Goal: Task Accomplishment & Management: Manage account settings

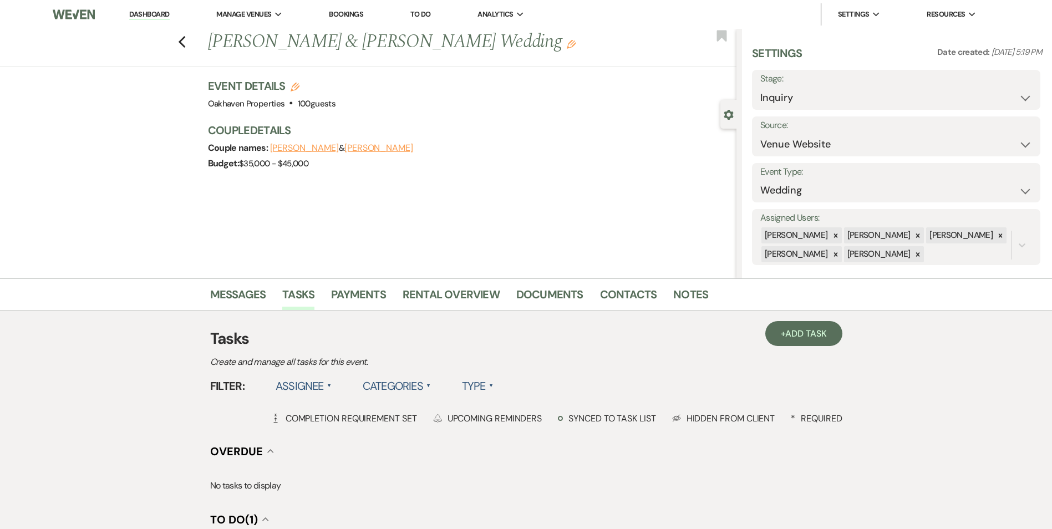
select select "5"
click at [161, 19] on link "Dashboard" at bounding box center [149, 14] width 40 height 11
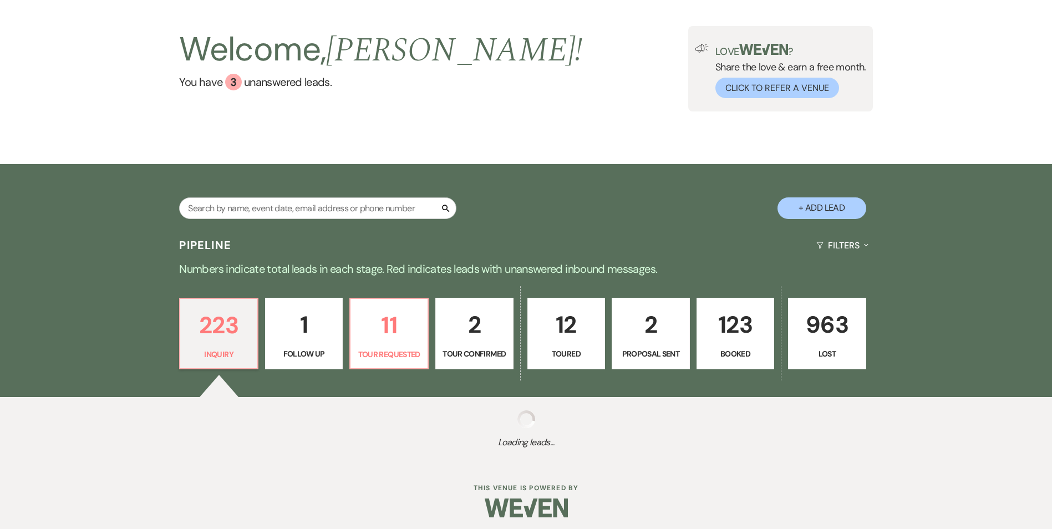
scroll to position [60, 0]
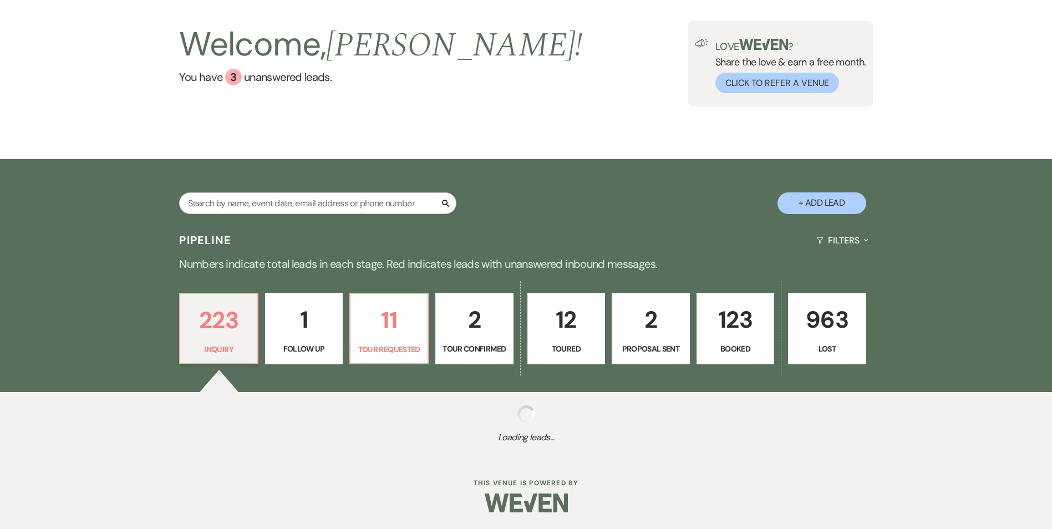
click at [655, 318] on p "2" at bounding box center [651, 319] width 64 height 37
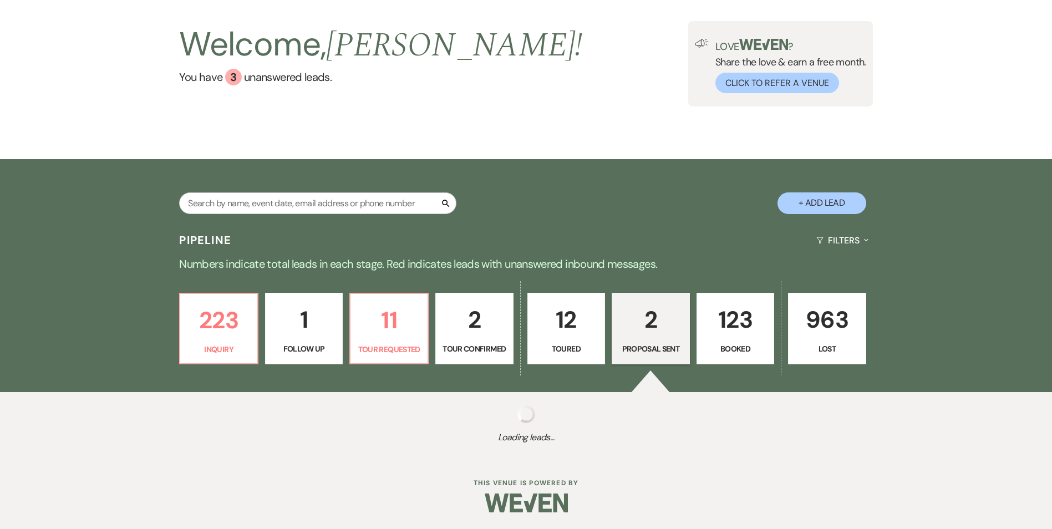
select select "6"
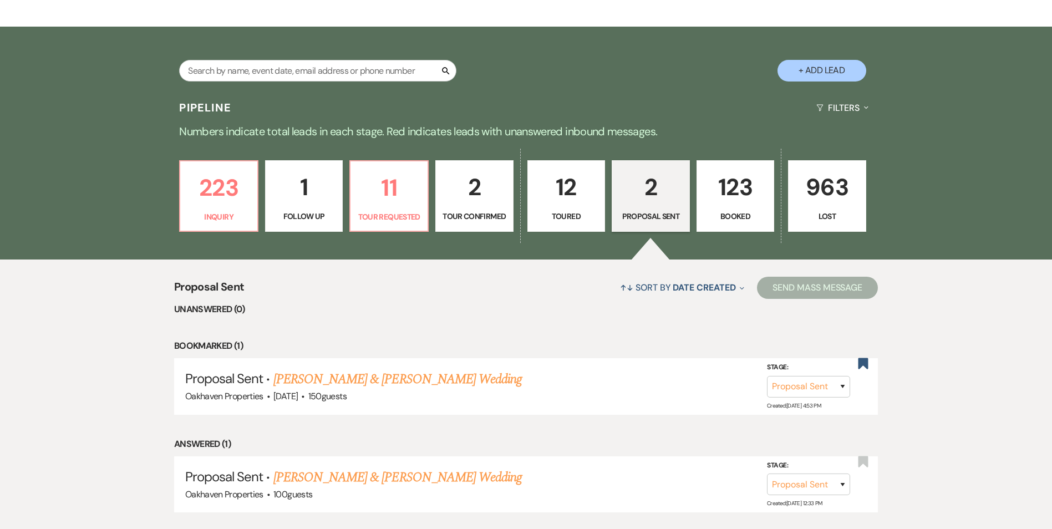
scroll to position [227, 0]
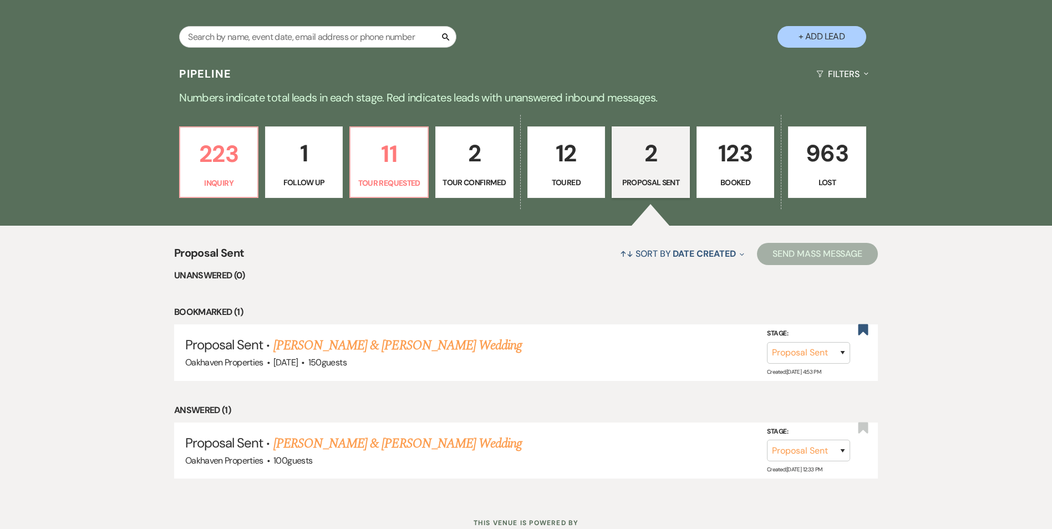
click at [429, 348] on link "[PERSON_NAME] & [PERSON_NAME] Wedding" at bounding box center [397, 345] width 248 height 20
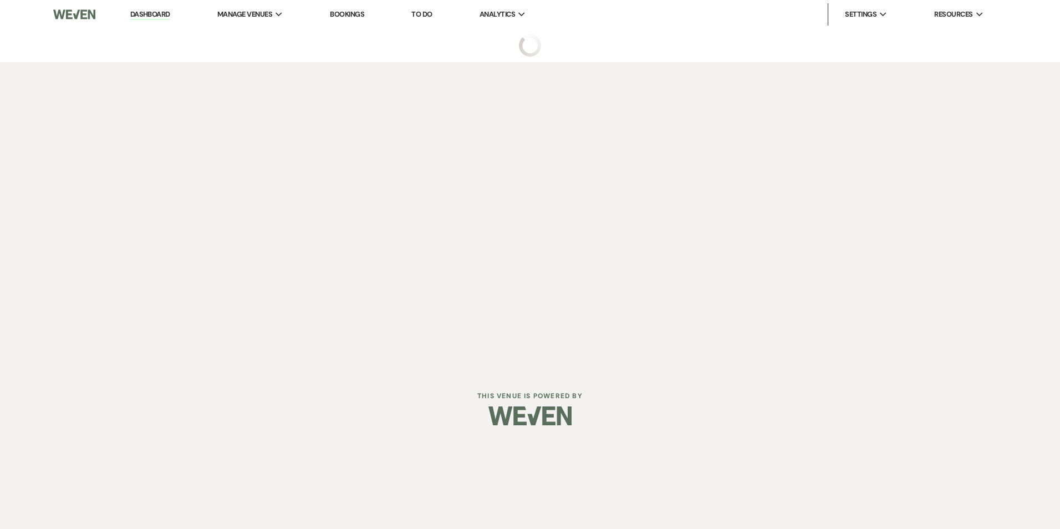
select select "6"
select select "5"
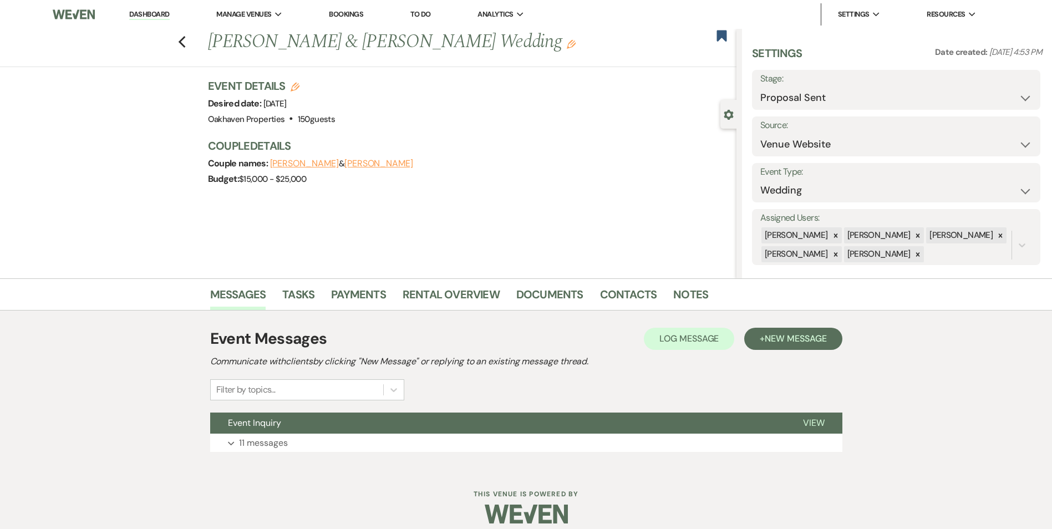
click at [287, 98] on span "[DATE]" at bounding box center [274, 103] width 23 height 11
click at [303, 84] on h3 "Event Details Edit" at bounding box center [271, 86] width 127 height 16
click at [299, 84] on icon "Edit" at bounding box center [295, 87] width 9 height 9
select select "769"
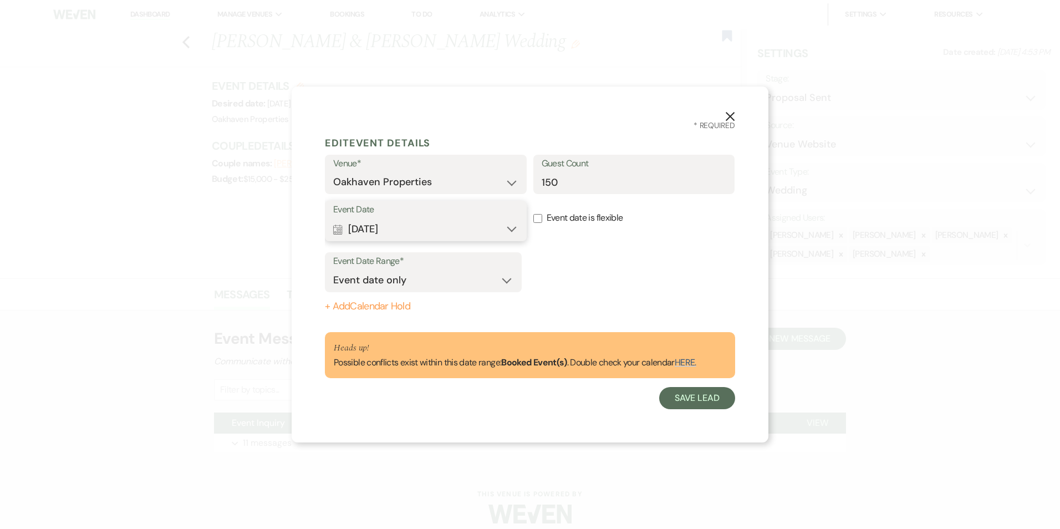
click at [510, 228] on button "Calendar [DATE] Expand" at bounding box center [425, 229] width 185 height 22
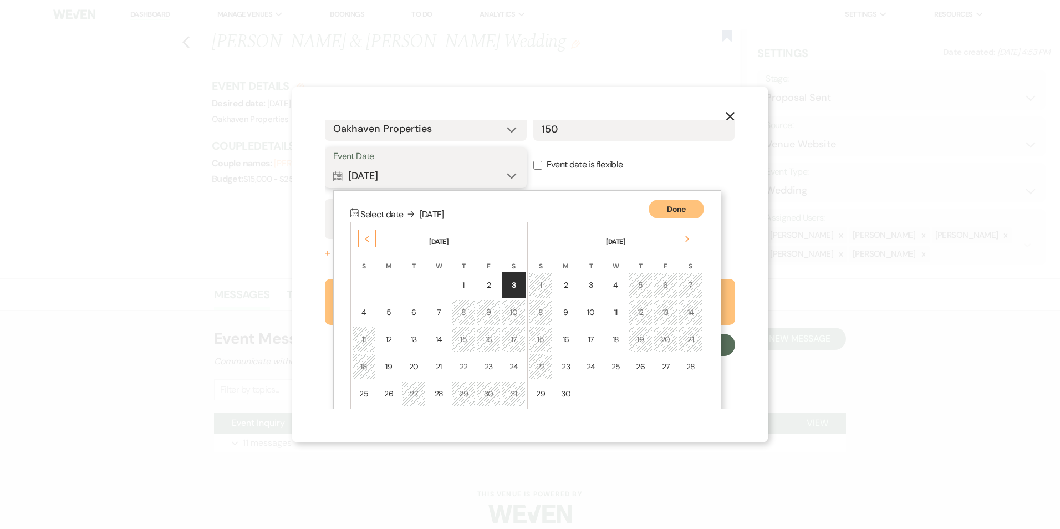
scroll to position [96, 0]
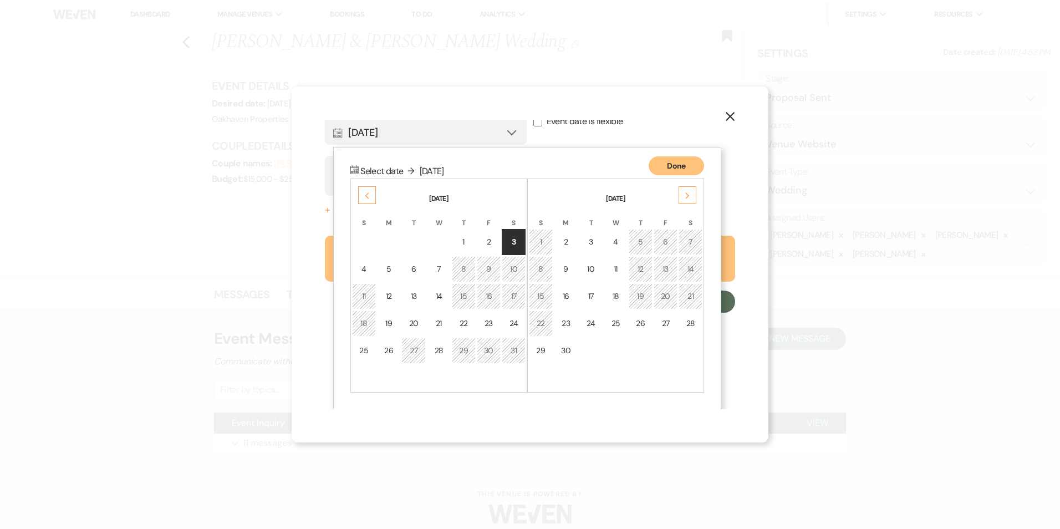
click at [365, 189] on div "Previous" at bounding box center [367, 195] width 18 height 18
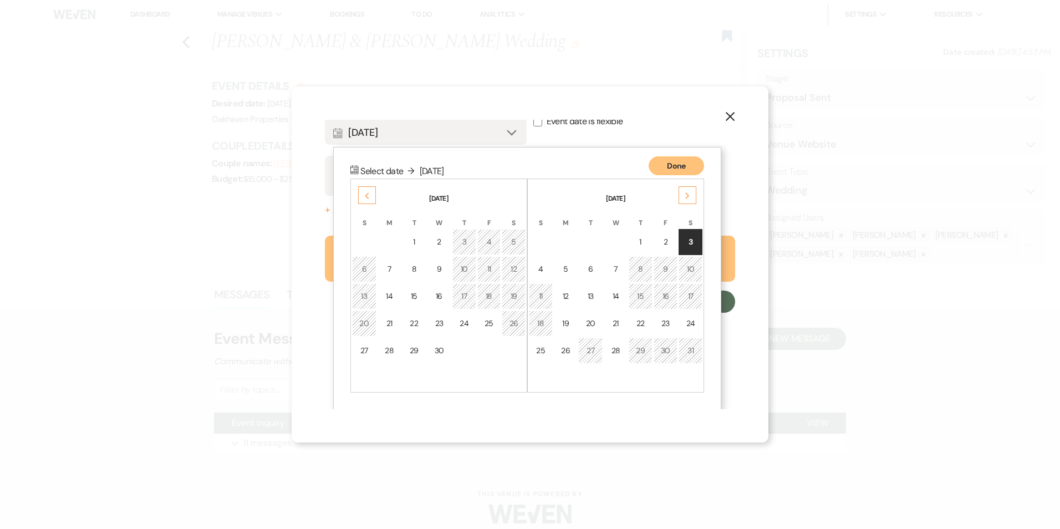
click at [366, 189] on div "Previous" at bounding box center [367, 195] width 18 height 18
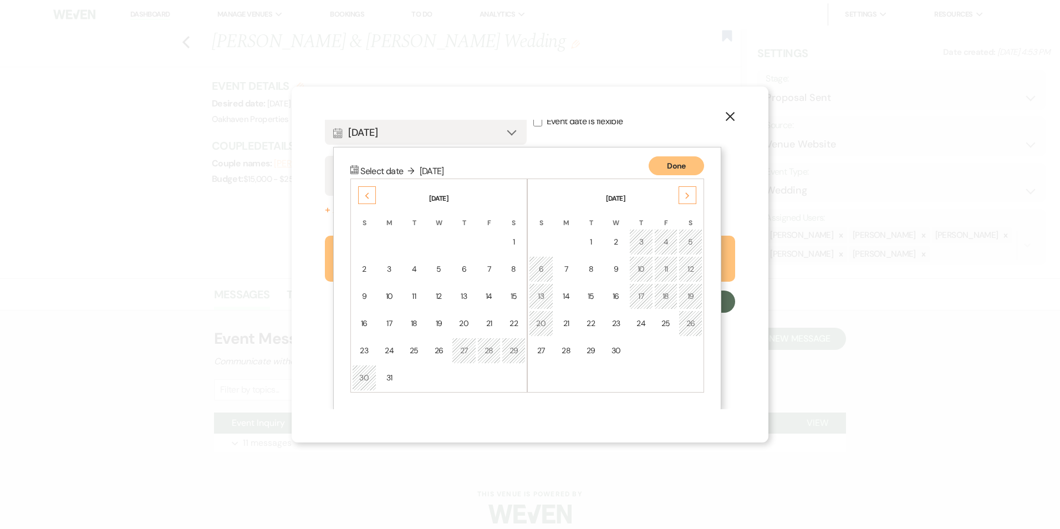
click at [366, 189] on div "Previous" at bounding box center [367, 195] width 18 height 18
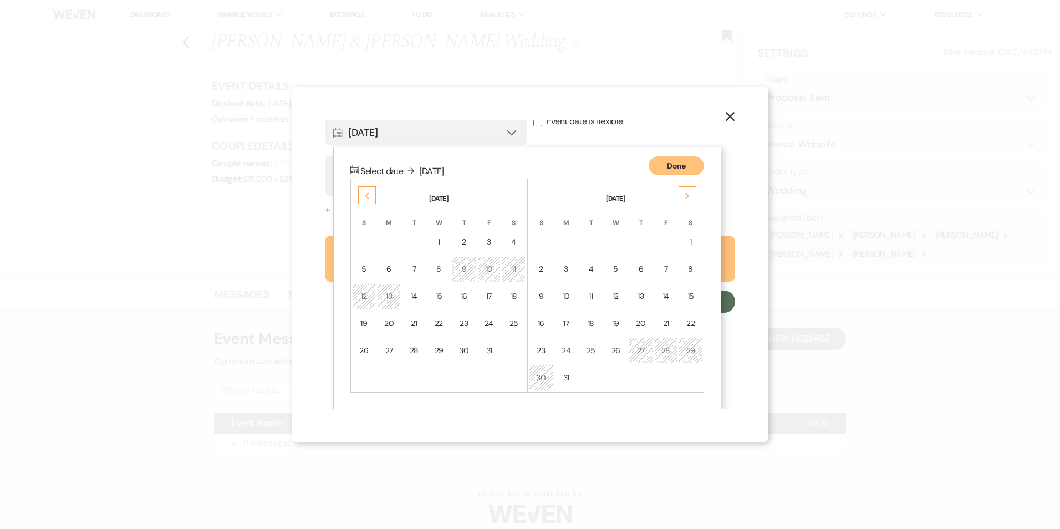
click at [367, 189] on div "Previous" at bounding box center [367, 195] width 18 height 18
click at [513, 302] on td "20" at bounding box center [513, 296] width 24 height 26
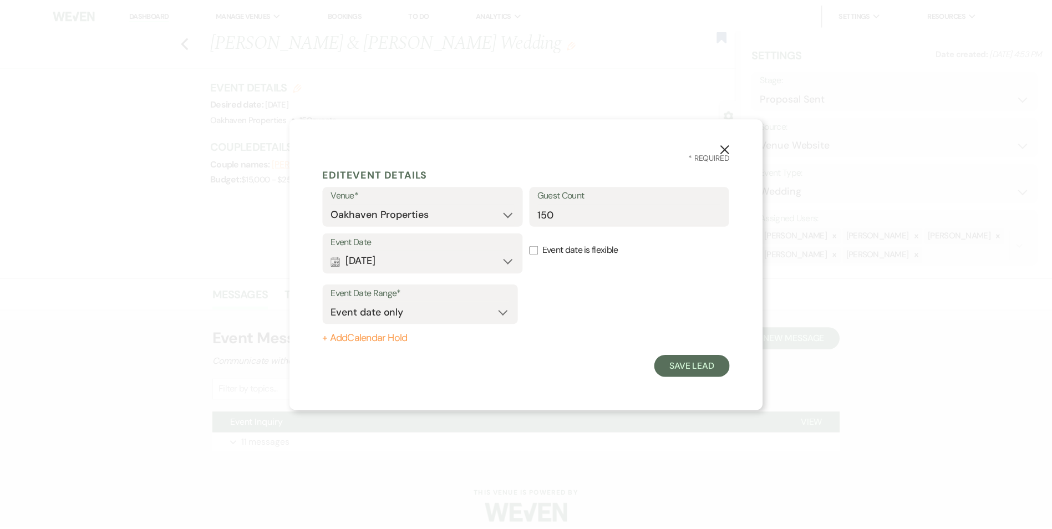
scroll to position [0, 0]
click at [680, 365] on button "Save Lead" at bounding box center [697, 366] width 76 height 22
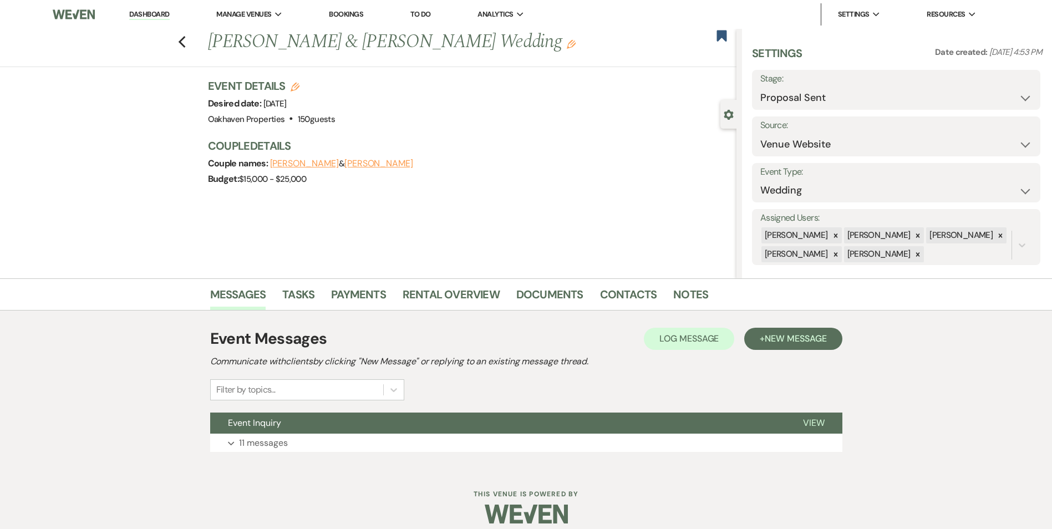
click at [297, 88] on icon "Edit" at bounding box center [295, 87] width 9 height 9
select select "769"
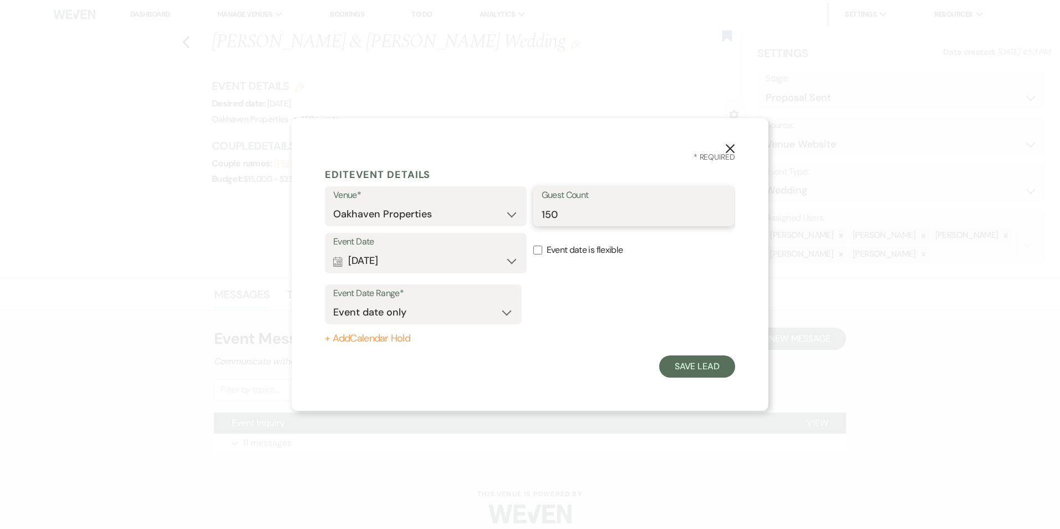
drag, startPoint x: 580, startPoint y: 207, endPoint x: 486, endPoint y: 198, distance: 95.2
click at [486, 201] on div "Venue* Oakhaven Properties Guest Count 150" at bounding box center [530, 209] width 410 height 47
type input "100"
click at [673, 375] on button "Save Lead" at bounding box center [697, 366] width 76 height 22
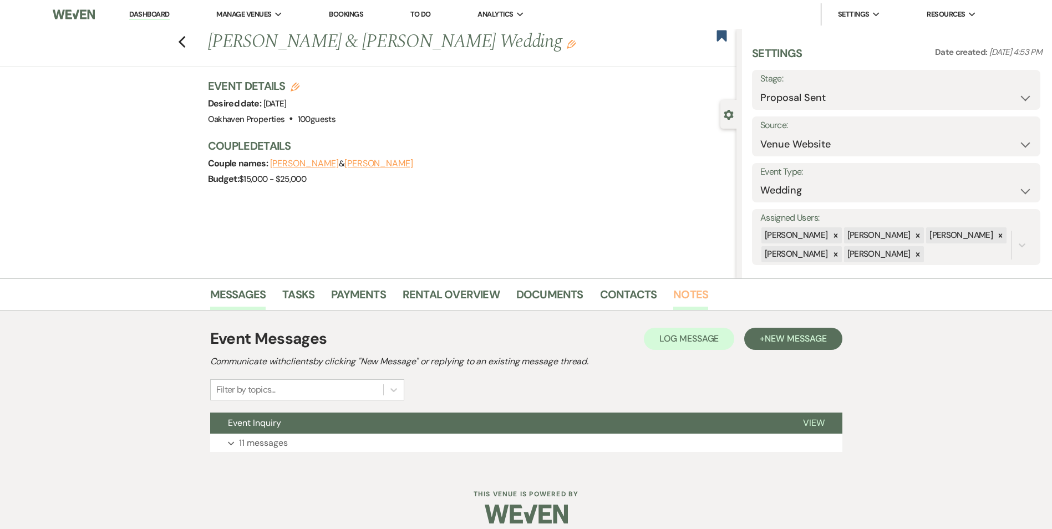
click at [689, 287] on link "Notes" at bounding box center [690, 298] width 35 height 24
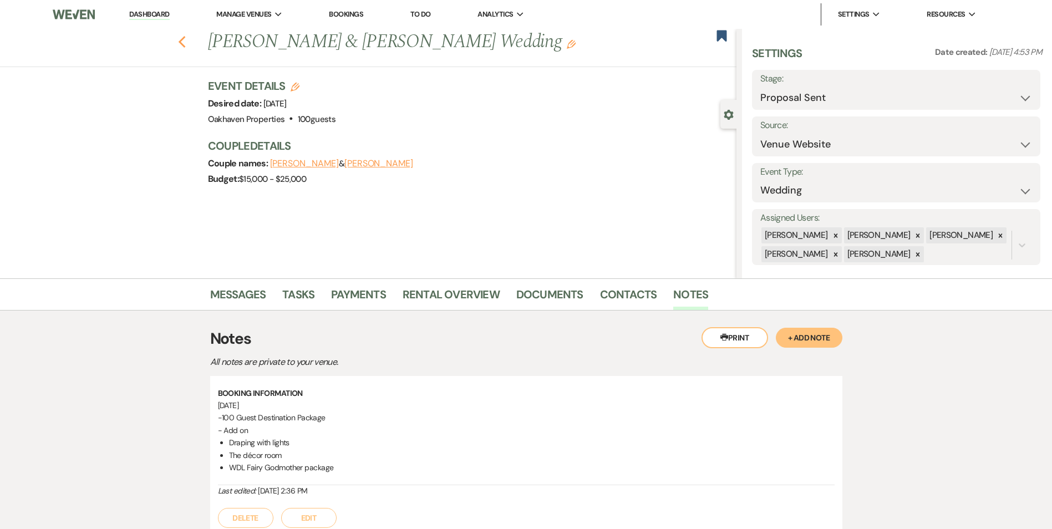
click at [186, 42] on icon "Previous" at bounding box center [182, 41] width 8 height 13
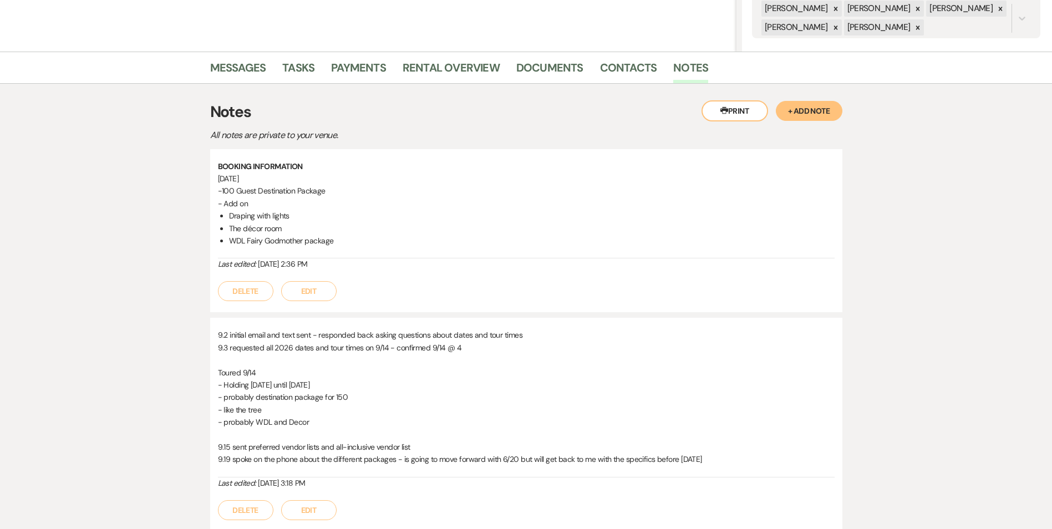
select select "6"
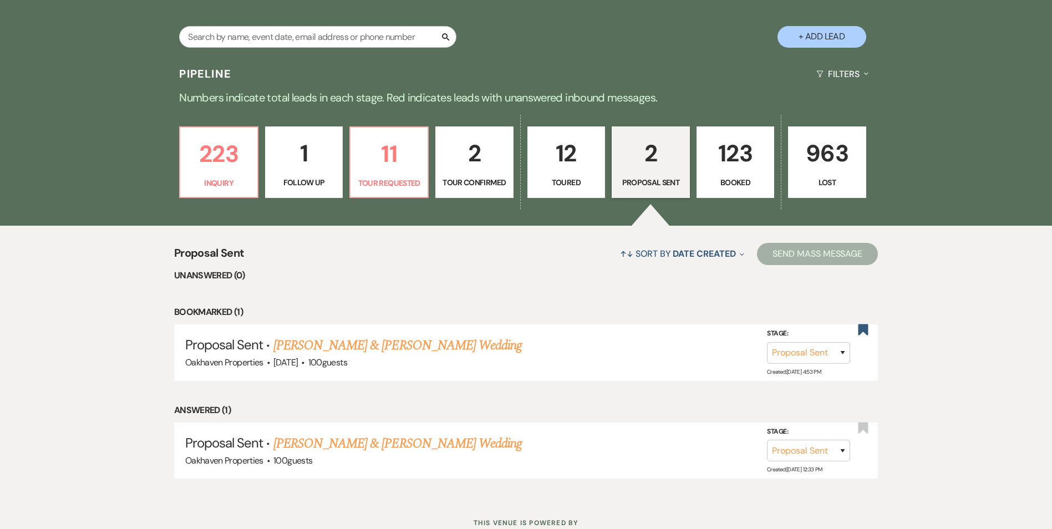
click at [572, 179] on p "Toured" at bounding box center [566, 182] width 64 height 12
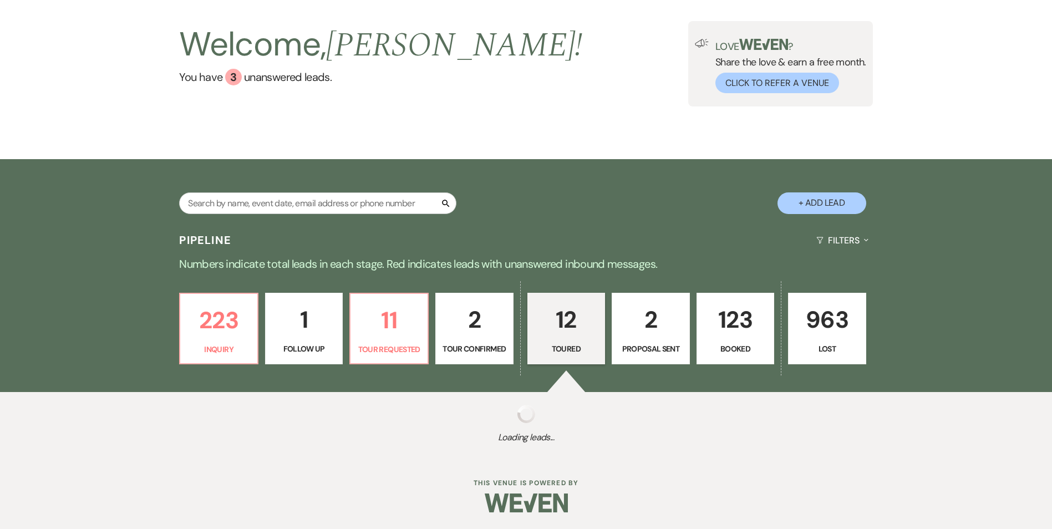
scroll to position [227, 0]
select select "5"
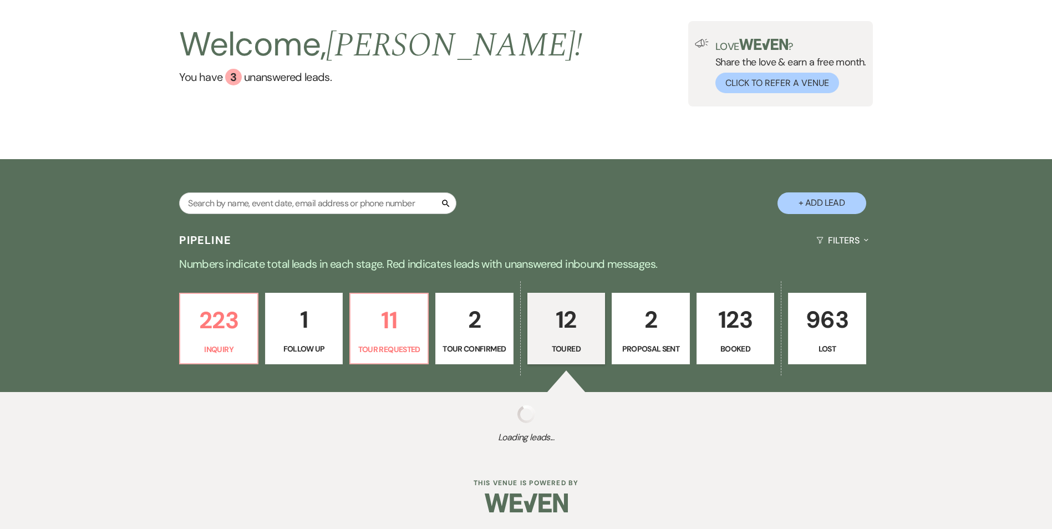
select select "5"
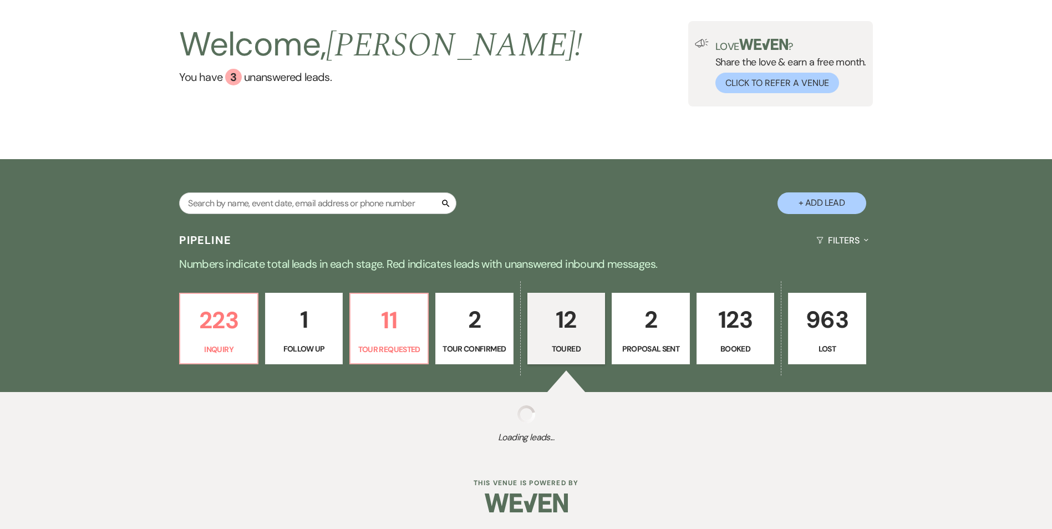
select select "5"
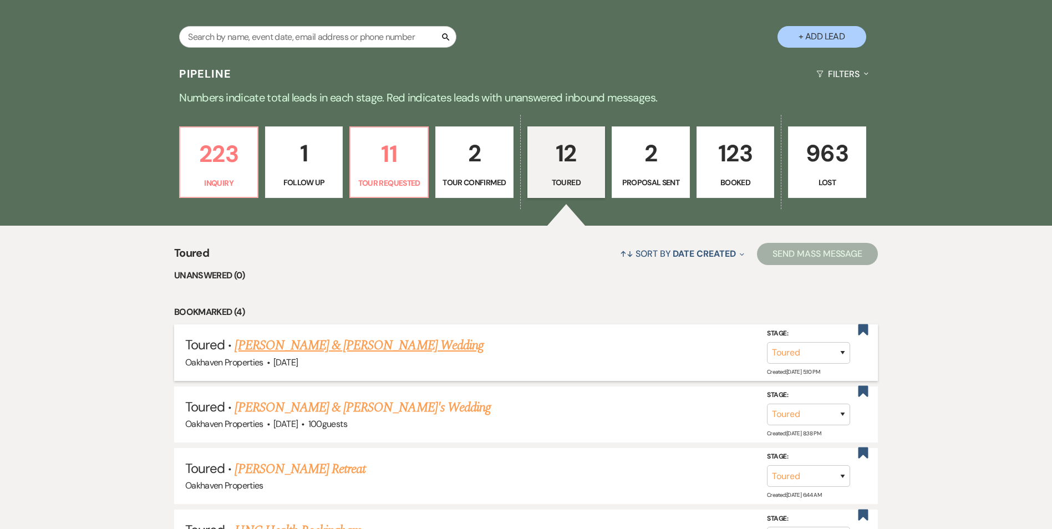
click at [423, 344] on link "[PERSON_NAME] & [PERSON_NAME] Wedding" at bounding box center [359, 345] width 248 height 20
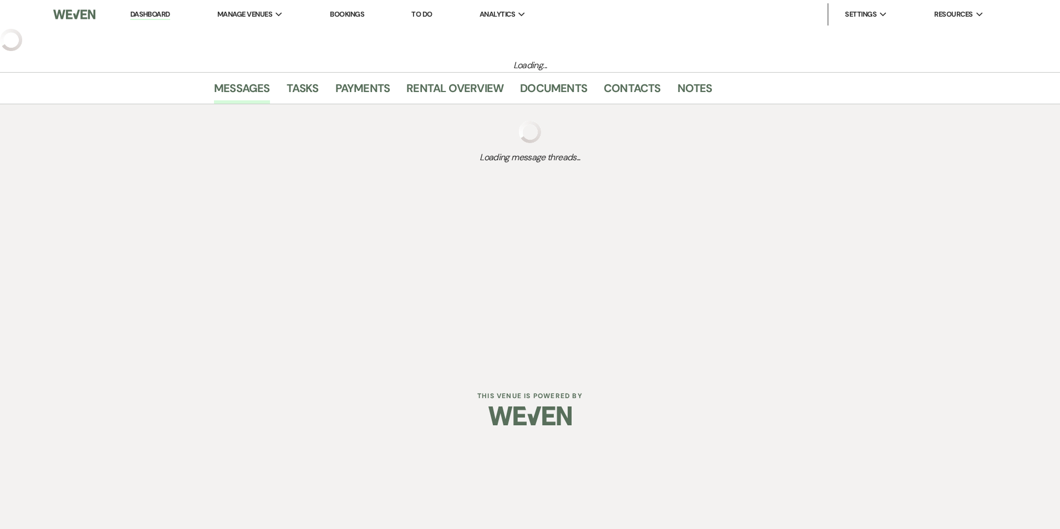
select select "5"
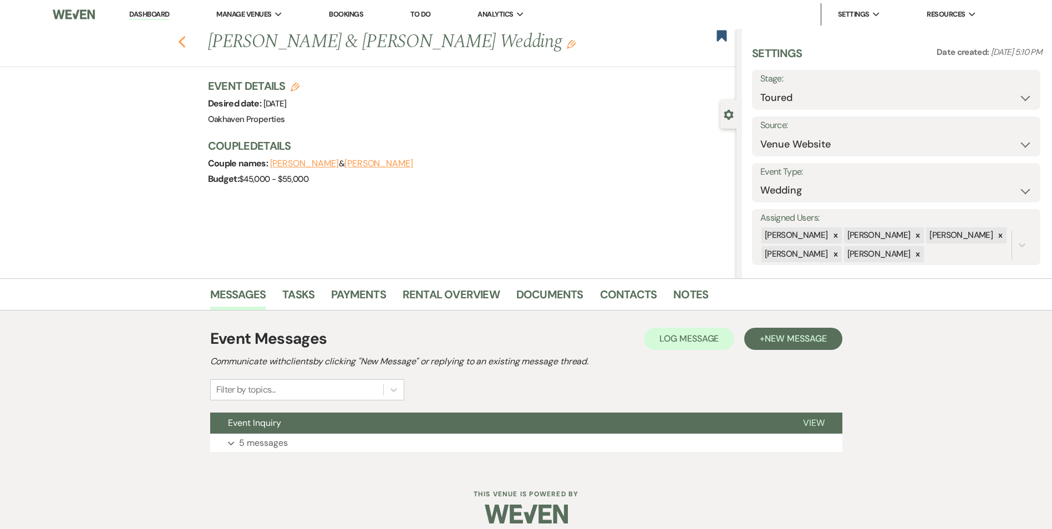
click at [186, 47] on icon "Previous" at bounding box center [182, 41] width 8 height 13
select select "5"
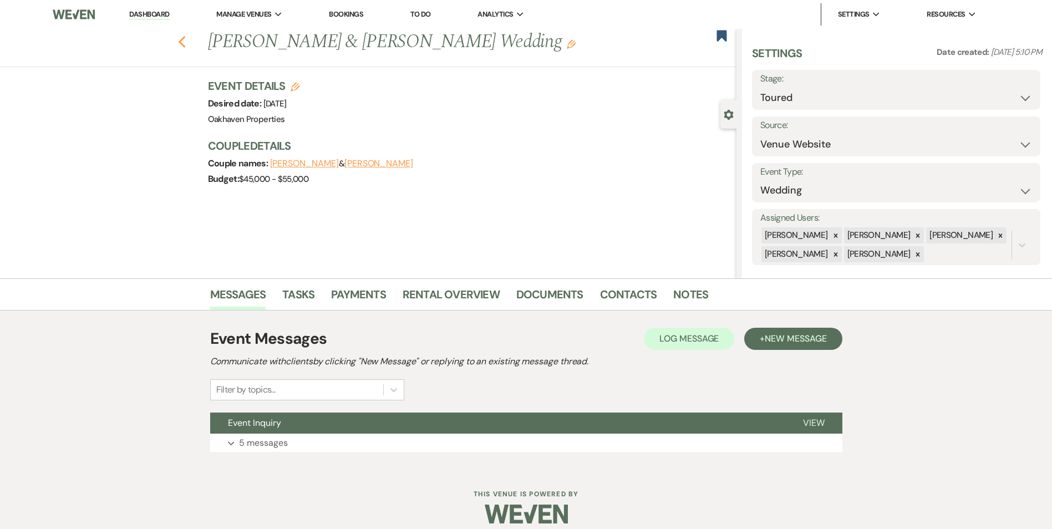
select select "5"
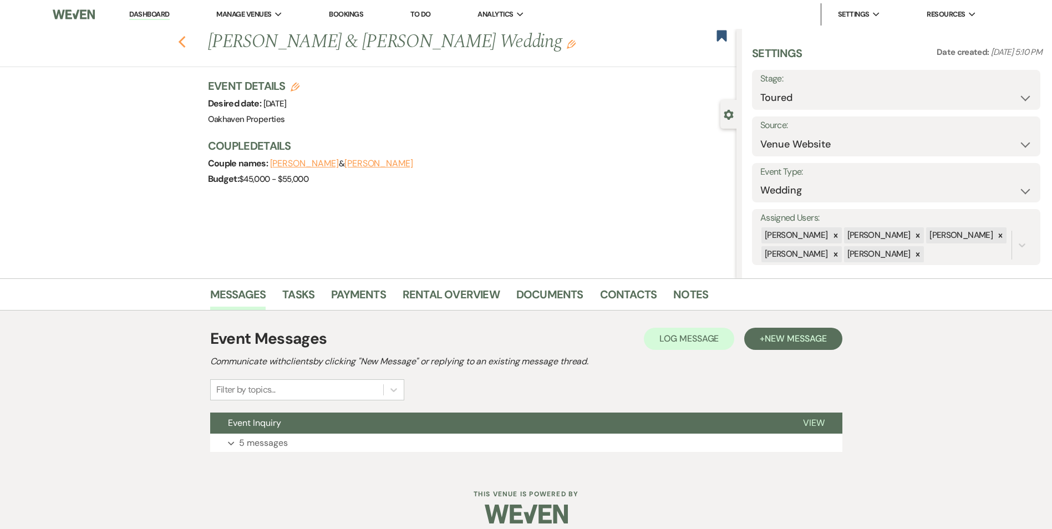
select select "5"
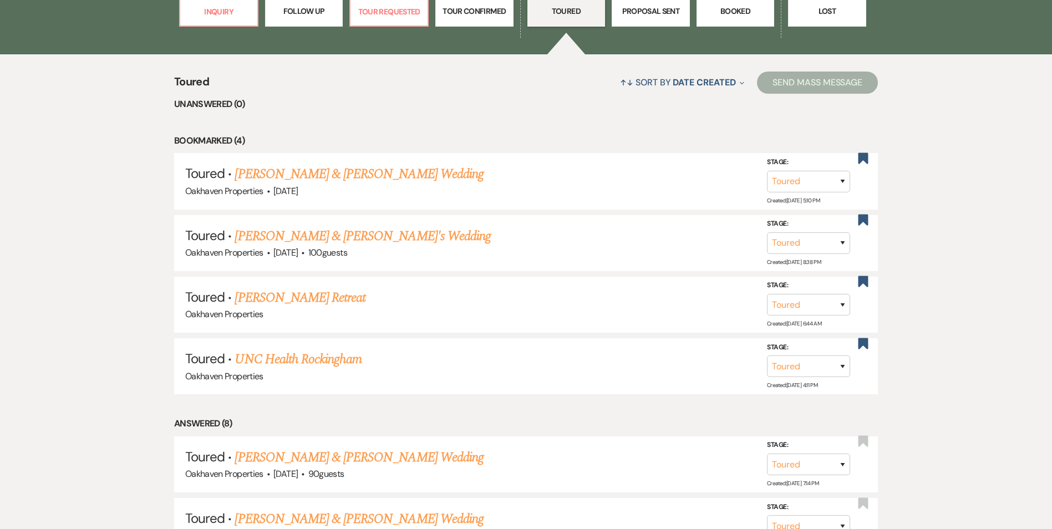
scroll to position [502, 0]
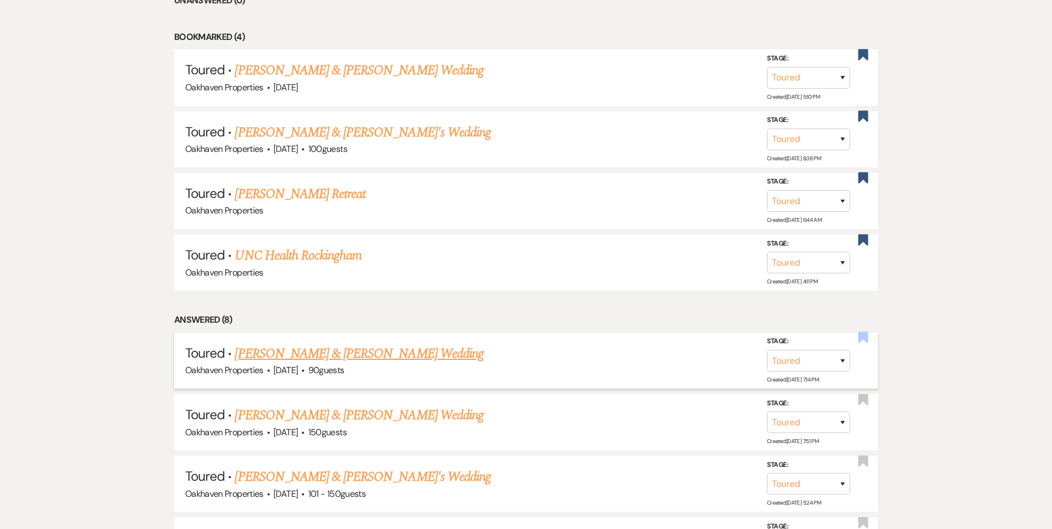
click at [859, 340] on use "button" at bounding box center [863, 337] width 10 height 11
select select "5"
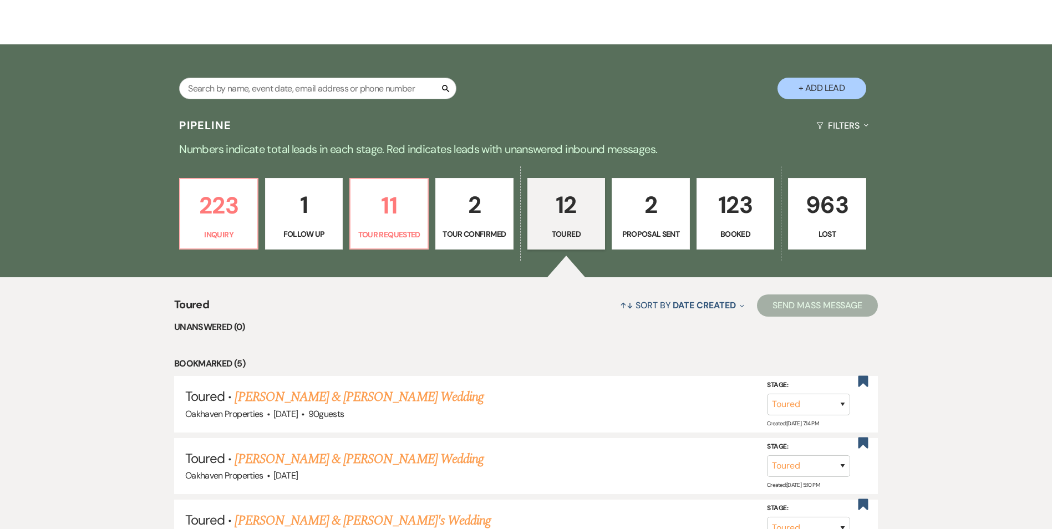
scroll to position [0, 0]
